Goal: Task Accomplishment & Management: Manage account settings

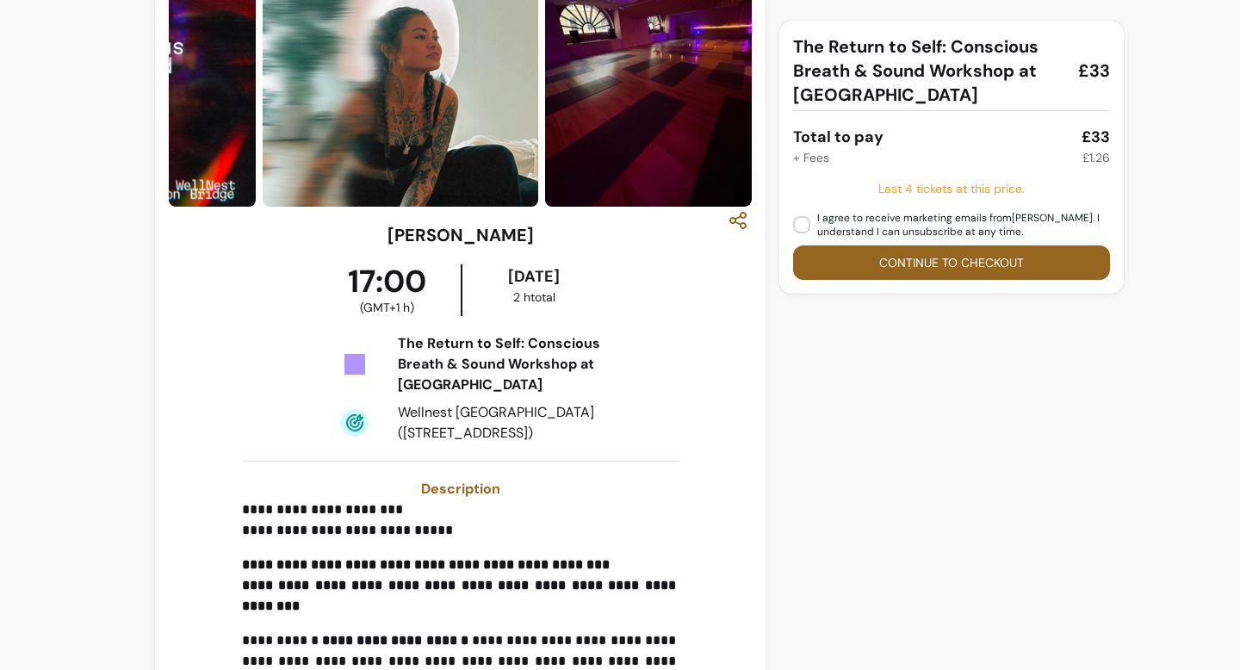
scroll to position [134, 0]
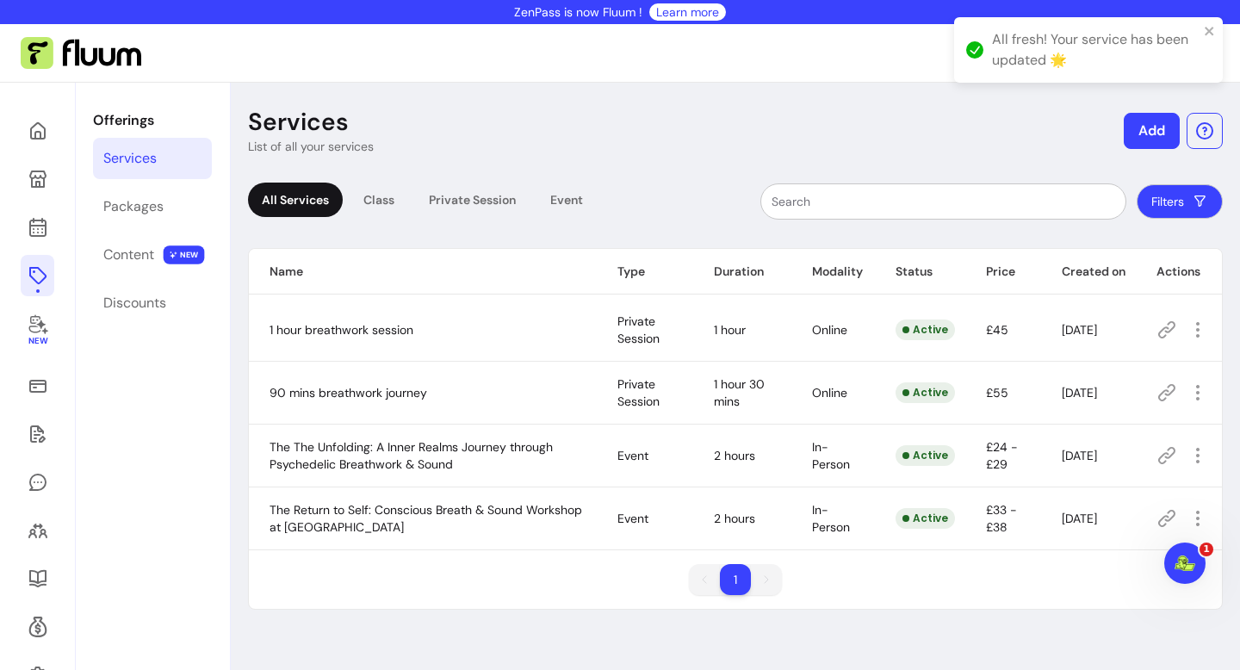
scroll to position [83, 0]
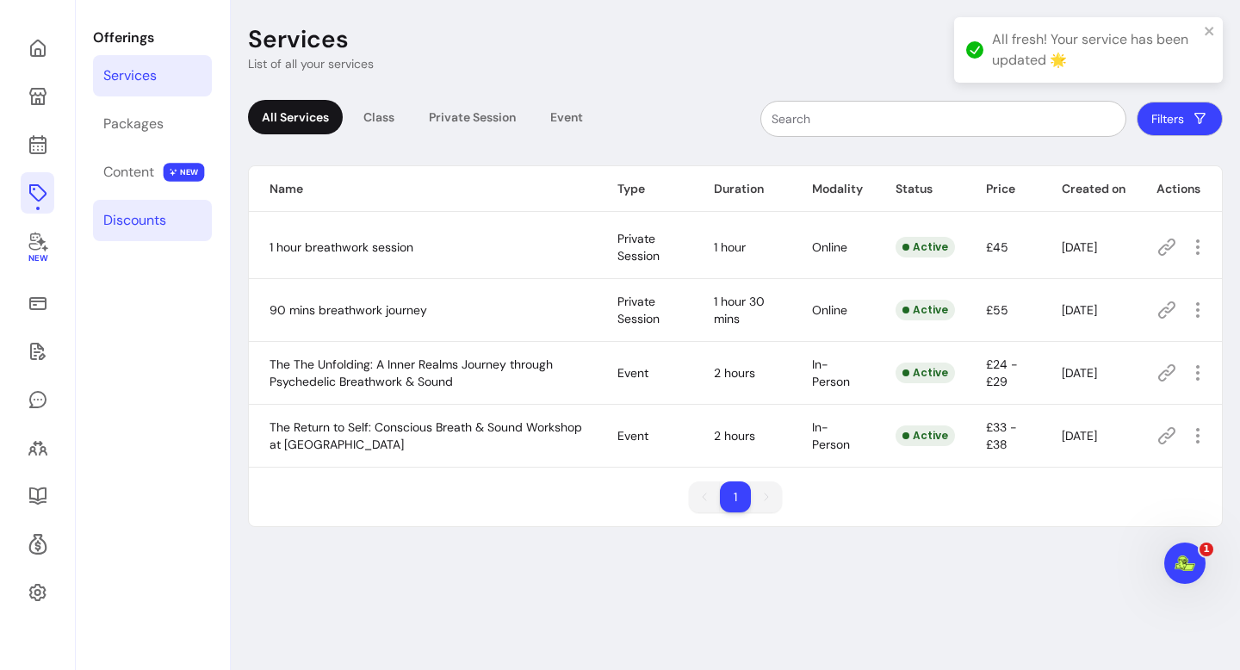
click at [183, 203] on link "Discounts" at bounding box center [152, 220] width 119 height 41
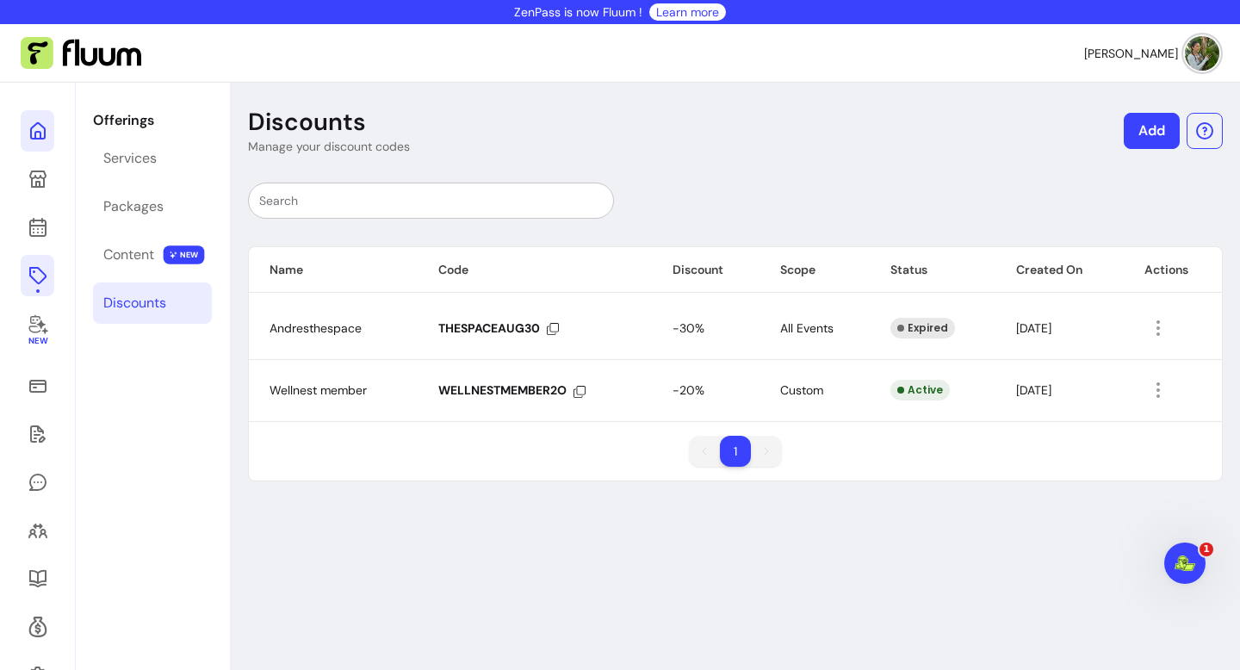
click at [40, 132] on icon at bounding box center [38, 131] width 21 height 21
